Goal: Task Accomplishment & Management: Manage account settings

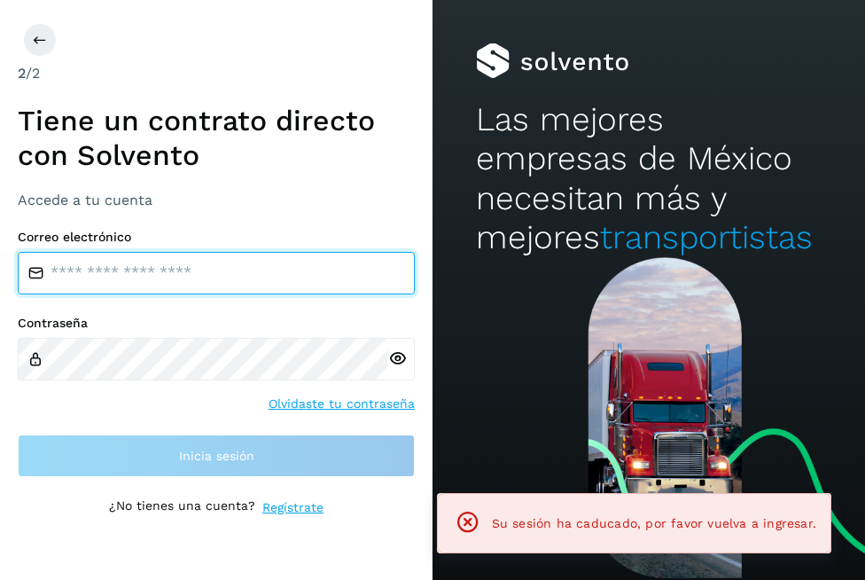
click at [180, 253] on input "email" at bounding box center [216, 273] width 397 height 43
click at [267, 269] on input "email" at bounding box center [216, 273] width 397 height 43
type input "**********"
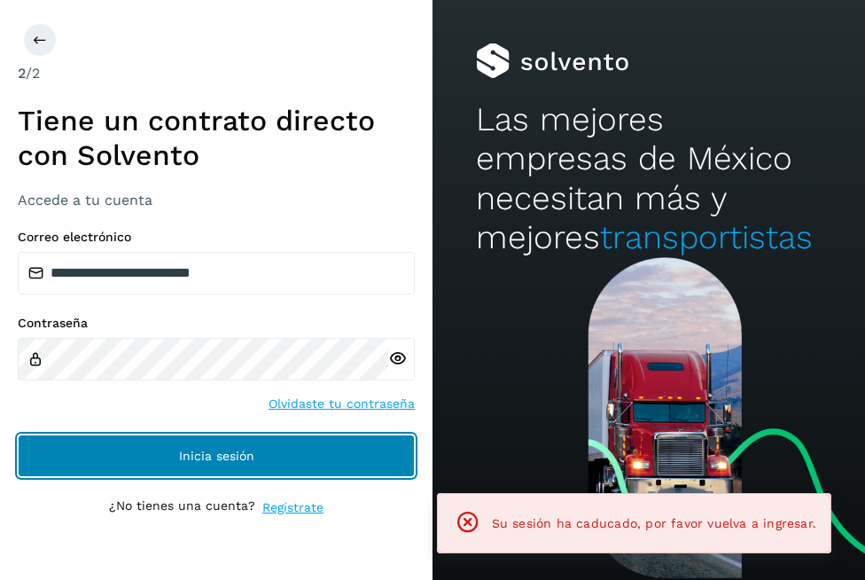
click at [263, 443] on button "Inicia sesión" at bounding box center [216, 455] width 397 height 43
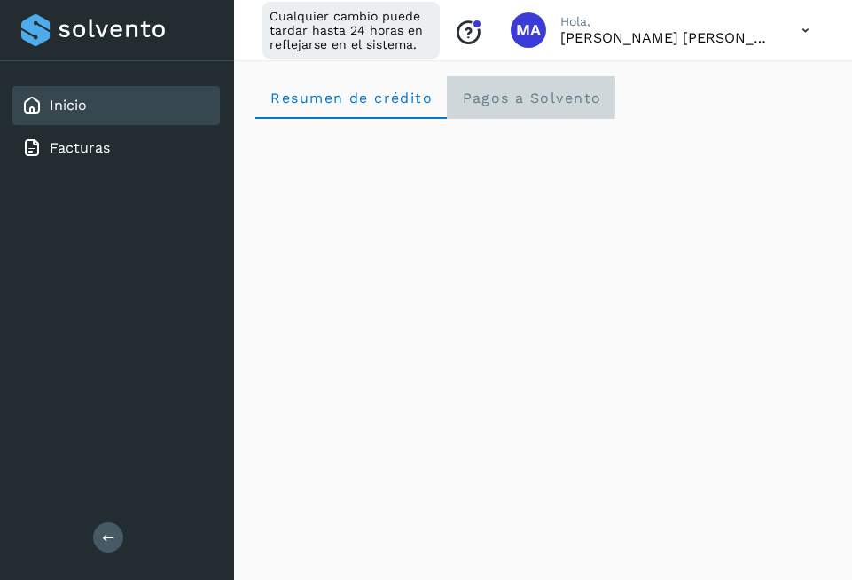
click at [537, 107] on Solvento "Pagos a Solvento" at bounding box center [531, 97] width 168 height 43
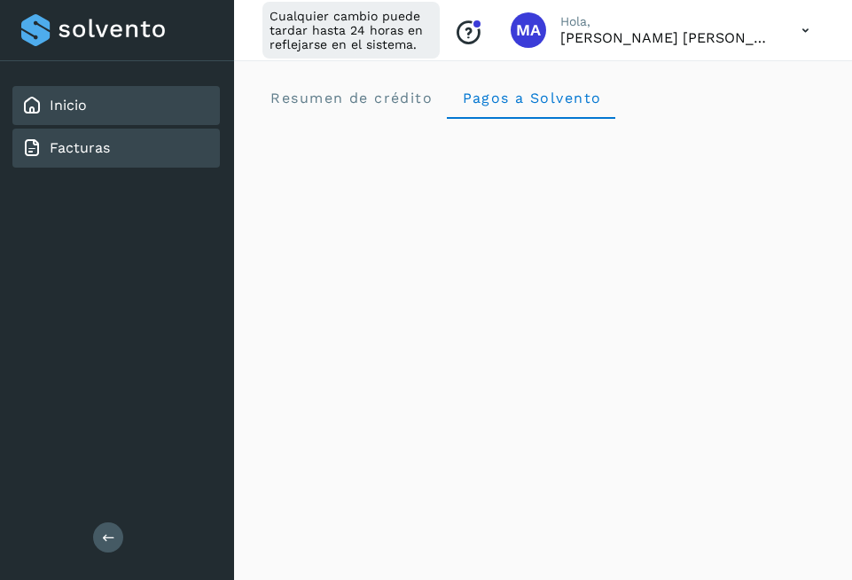
click at [96, 139] on link "Facturas" at bounding box center [80, 147] width 60 height 17
